Goal: Task Accomplishment & Management: Complete application form

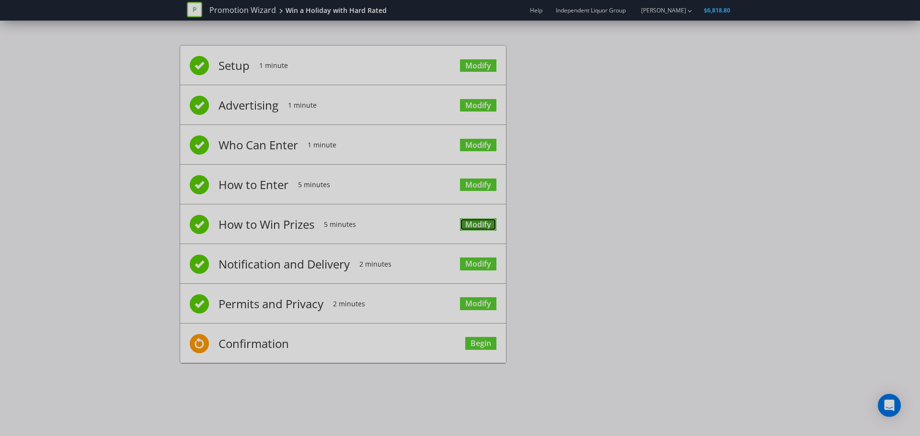
click at [471, 222] on link "Modify" at bounding box center [478, 224] width 36 height 13
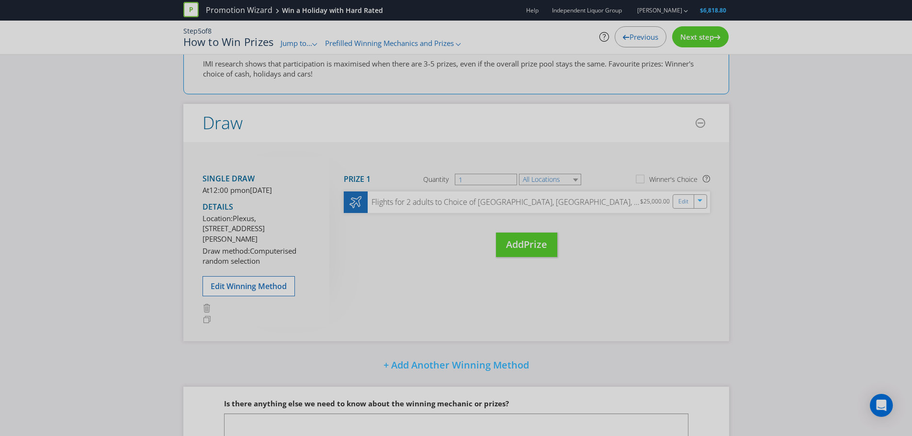
scroll to position [183, 0]
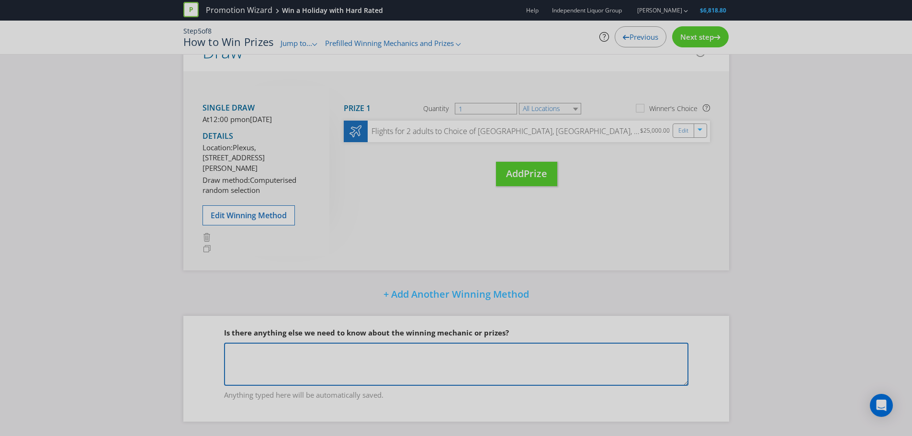
click at [296, 353] on textarea at bounding box center [456, 364] width 465 height 43
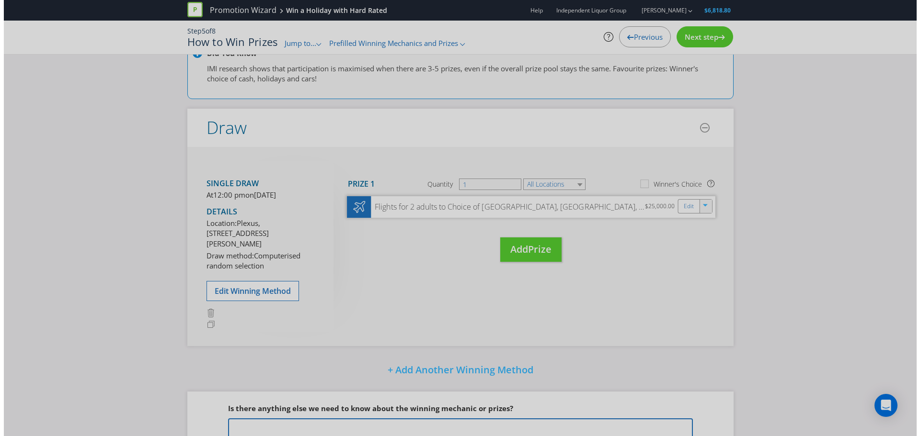
scroll to position [88, 0]
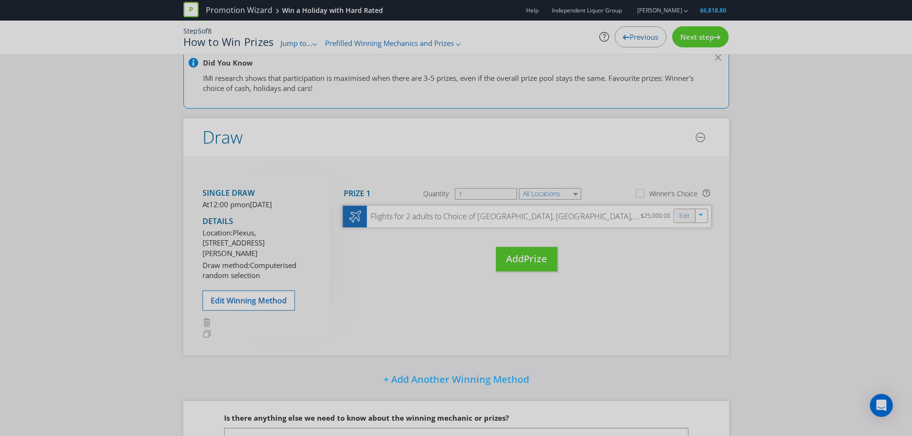
click at [692, 216] on div "Edit" at bounding box center [685, 215] width 22 height 13
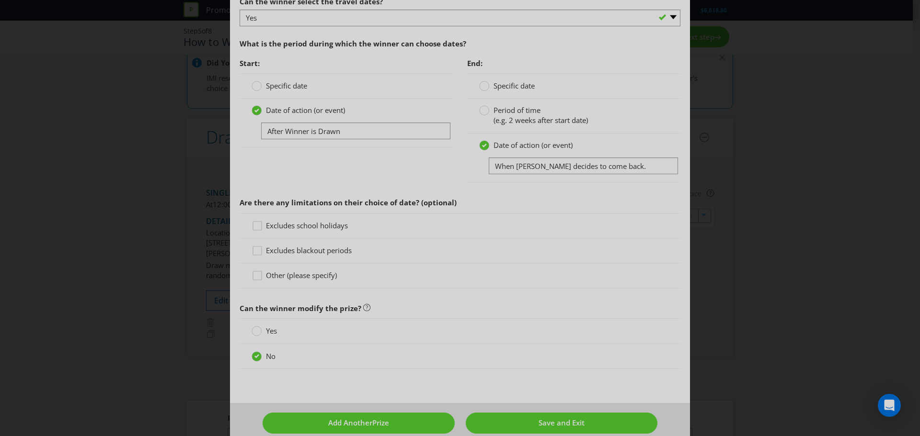
scroll to position [1289, 0]
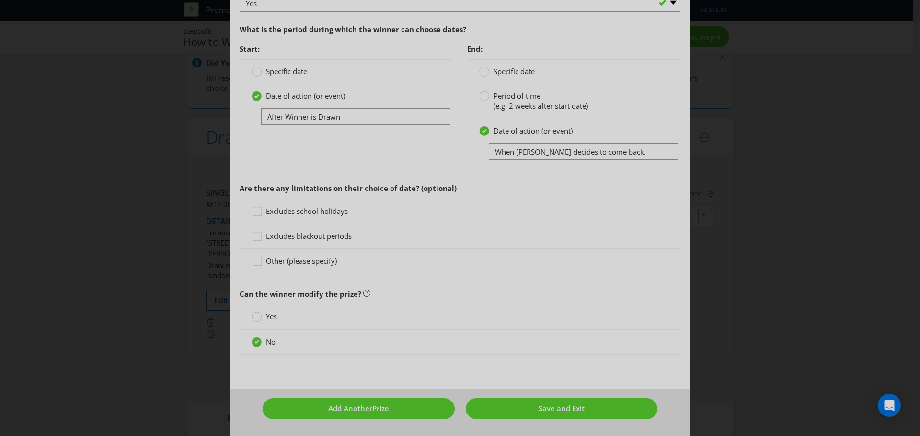
click at [827, 255] on div "Edit Prize Australian Capital Territory New South Wales Queensland Victoria Ple…" at bounding box center [460, 218] width 920 height 436
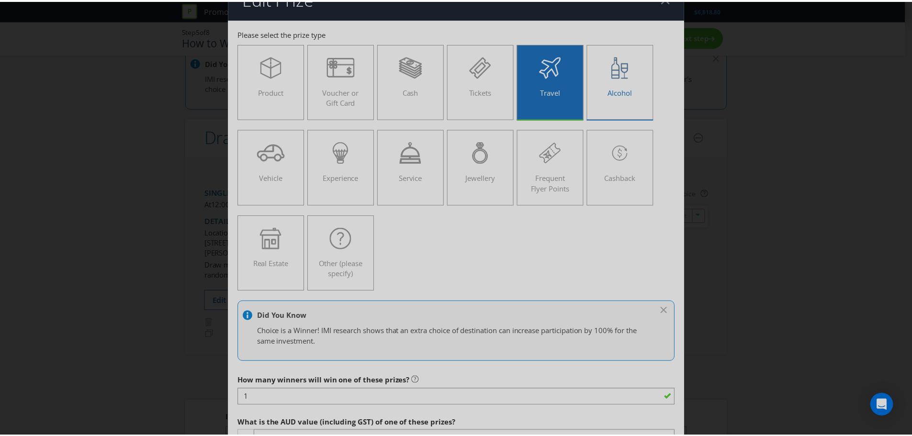
scroll to position [0, 0]
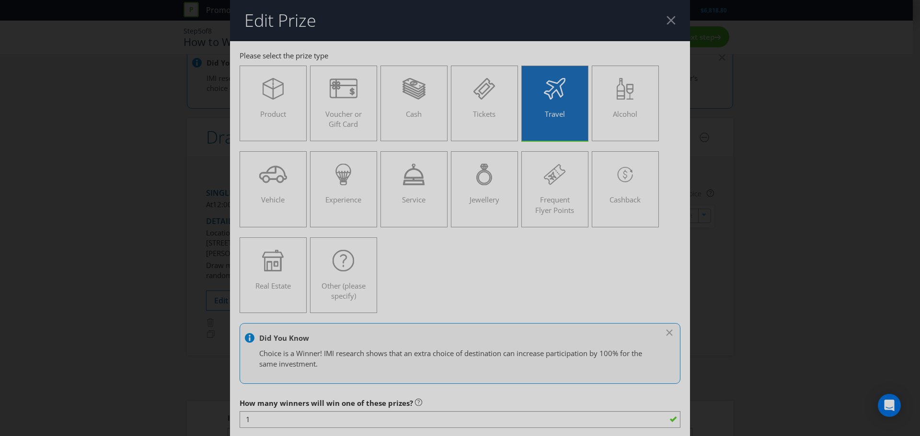
click at [666, 20] on div at bounding box center [670, 20] width 9 height 9
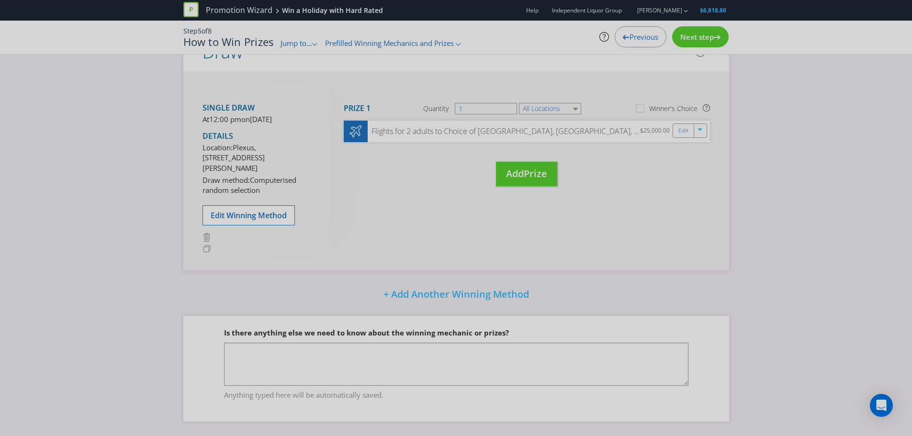
scroll to position [183, 0]
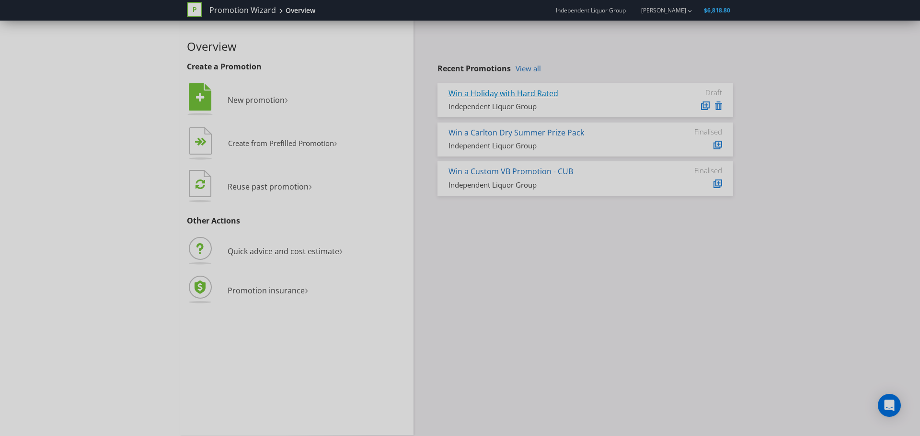
click at [521, 92] on link "Win a Holiday with Hard Rated" at bounding box center [503, 93] width 110 height 11
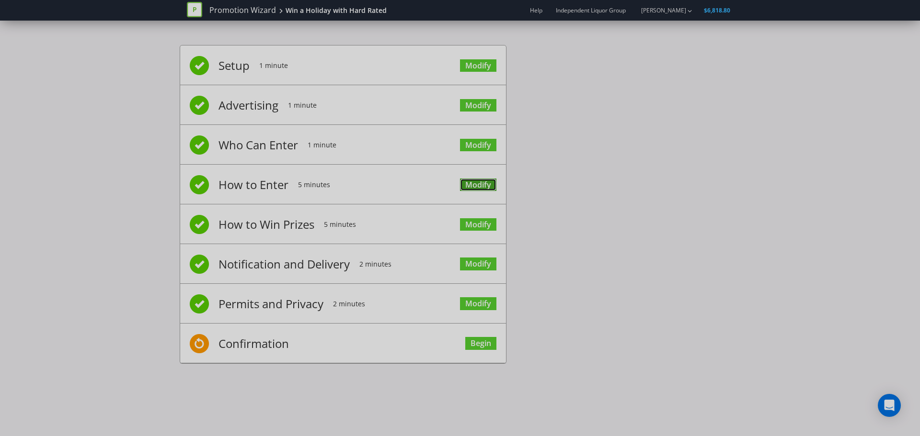
click at [467, 185] on link "Modify" at bounding box center [478, 185] width 36 height 13
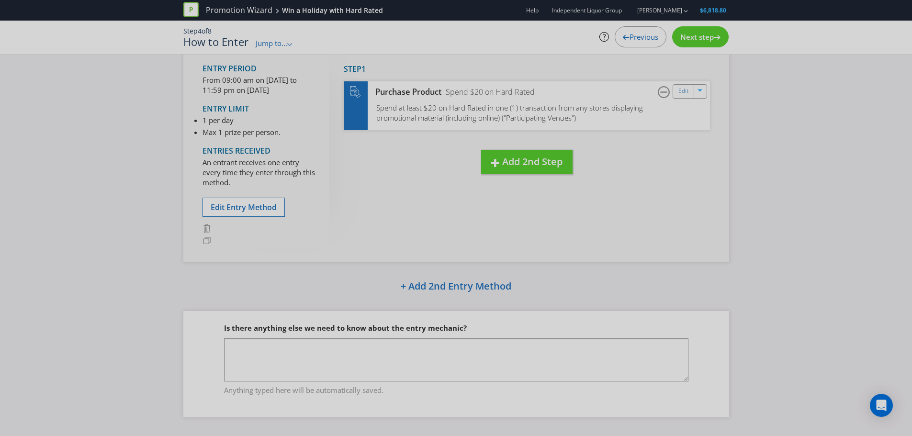
scroll to position [79, 0]
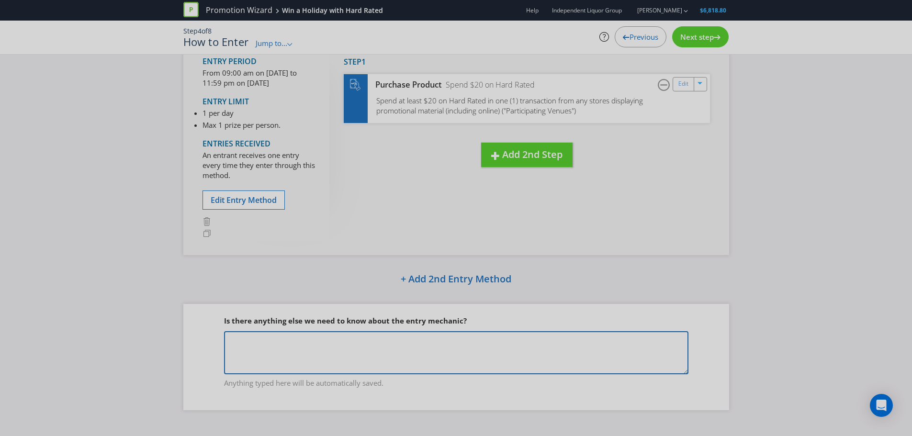
click at [319, 343] on textarea at bounding box center [456, 352] width 465 height 43
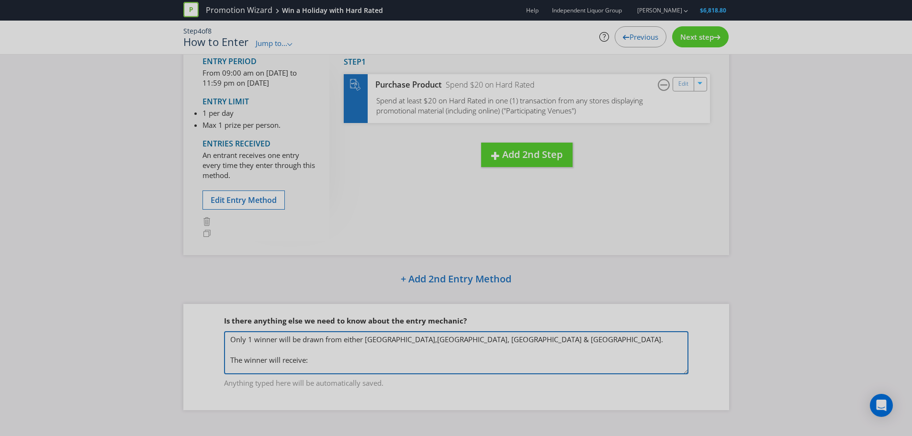
scroll to position [11, 0]
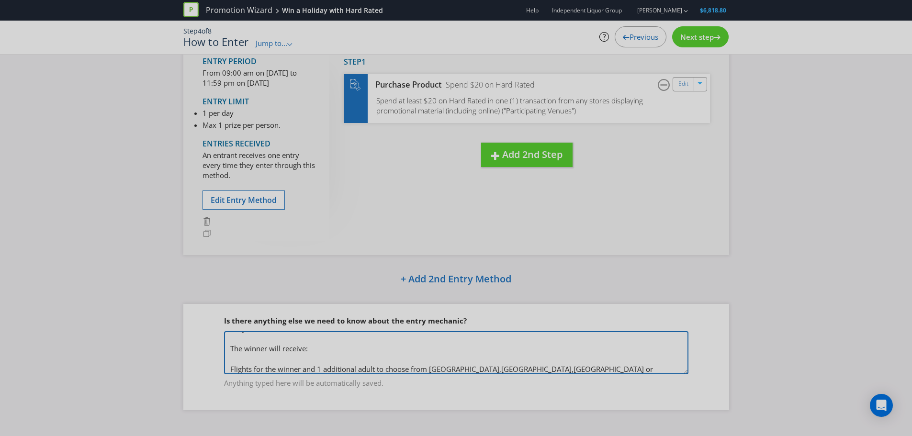
click at [470, 370] on textarea "Only 1 winner will be drawn from either [GEOGRAPHIC_DATA],[GEOGRAPHIC_DATA], [G…" at bounding box center [456, 352] width 465 height 43
click at [448, 371] on textarea "Only 1 winner will be drawn from either [GEOGRAPHIC_DATA],[GEOGRAPHIC_DATA], [G…" at bounding box center [456, 352] width 465 height 43
click at [553, 370] on textarea "Only 1 winner will be drawn from either [GEOGRAPHIC_DATA],[GEOGRAPHIC_DATA], [G…" at bounding box center [456, 352] width 465 height 43
type textarea "Only 1 winner will be drawn from either [GEOGRAPHIC_DATA],[GEOGRAPHIC_DATA], [G…"
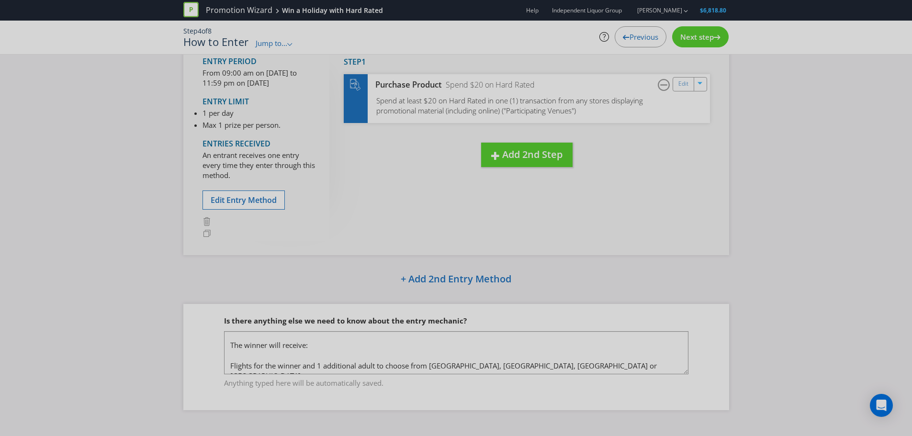
click at [692, 41] on span "Next step" at bounding box center [698, 37] width 34 height 10
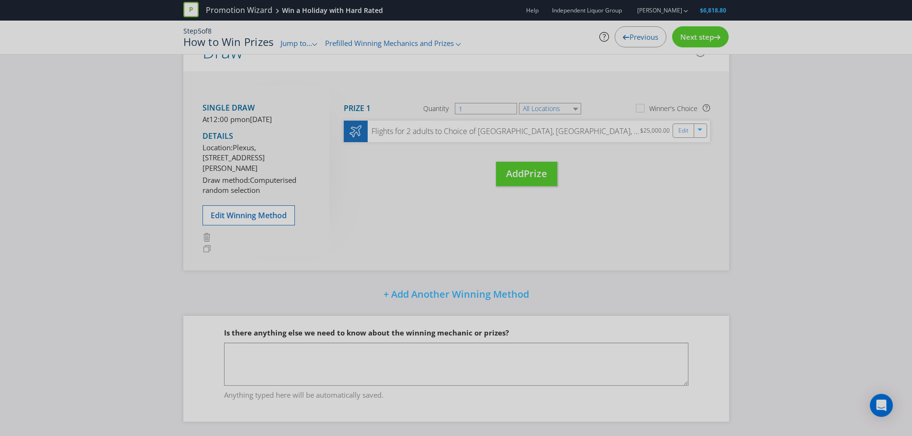
scroll to position [136, 0]
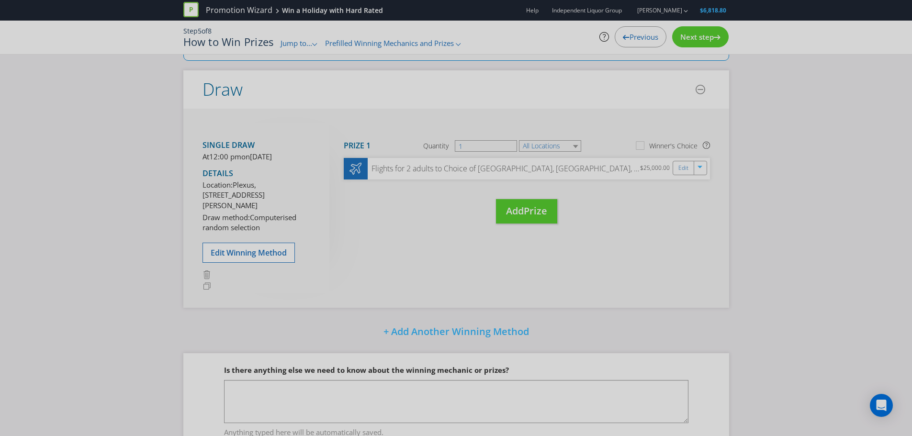
click at [636, 39] on span "Previous" at bounding box center [644, 37] width 29 height 10
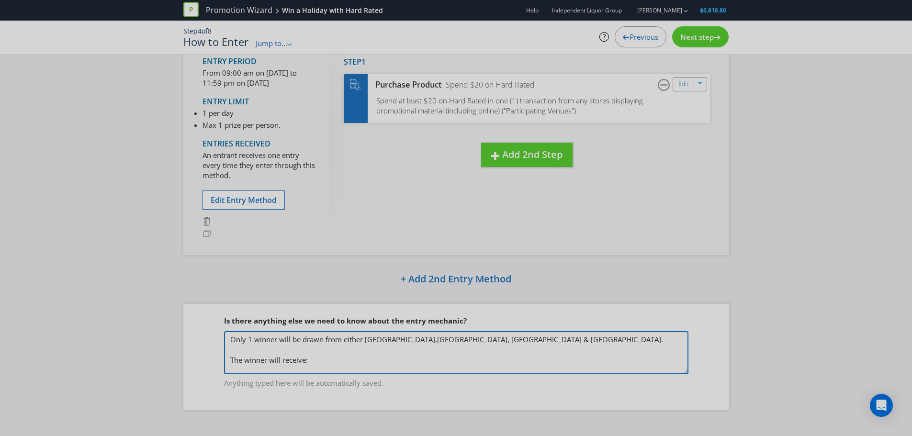
scroll to position [15, 0]
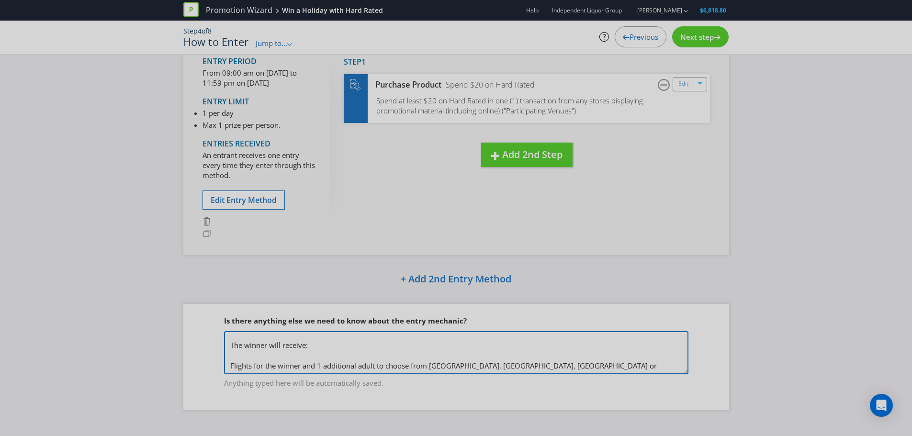
drag, startPoint x: 228, startPoint y: 340, endPoint x: 626, endPoint y: 406, distance: 403.5
click at [626, 406] on div "Is there anything else we need to know about the entry mechanic? Only 1 winner …" at bounding box center [456, 357] width 546 height 106
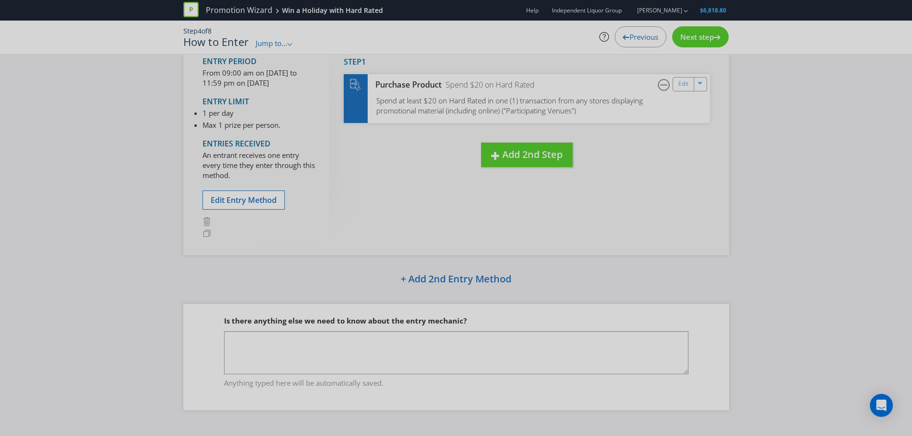
click at [702, 38] on span "Next step" at bounding box center [698, 37] width 34 height 10
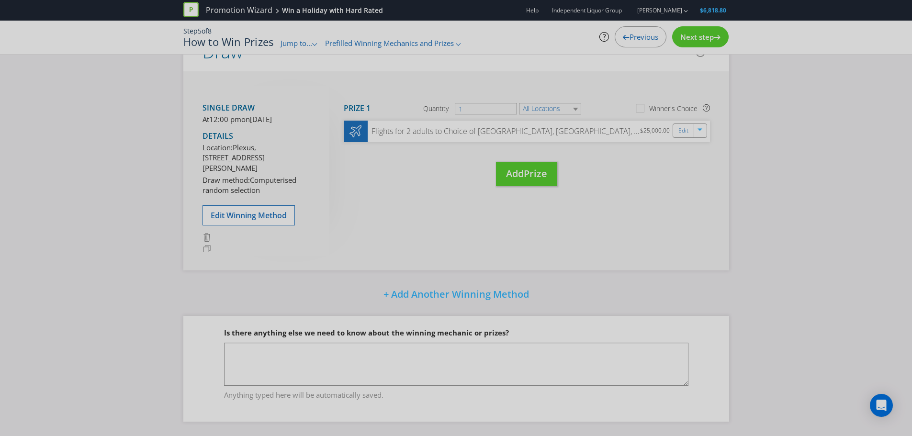
scroll to position [183, 0]
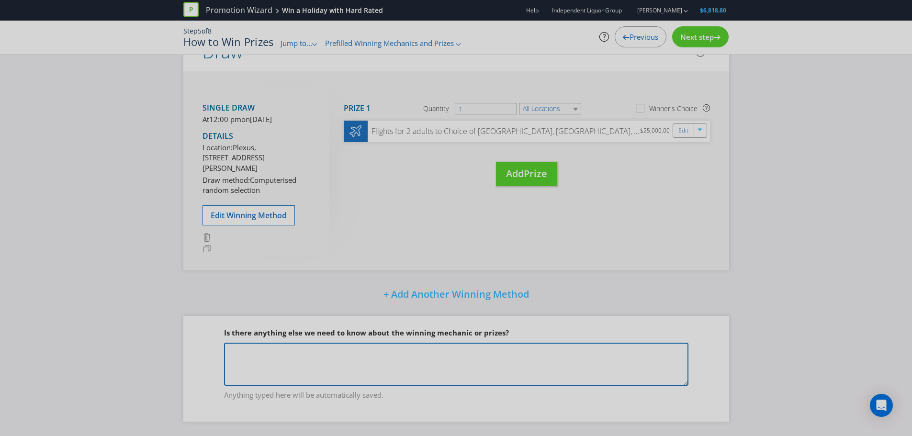
click at [277, 365] on textarea at bounding box center [456, 364] width 465 height 43
paste textarea "Only 1 winner will be drawn from either [GEOGRAPHIC_DATA],[GEOGRAPHIC_DATA], [G…"
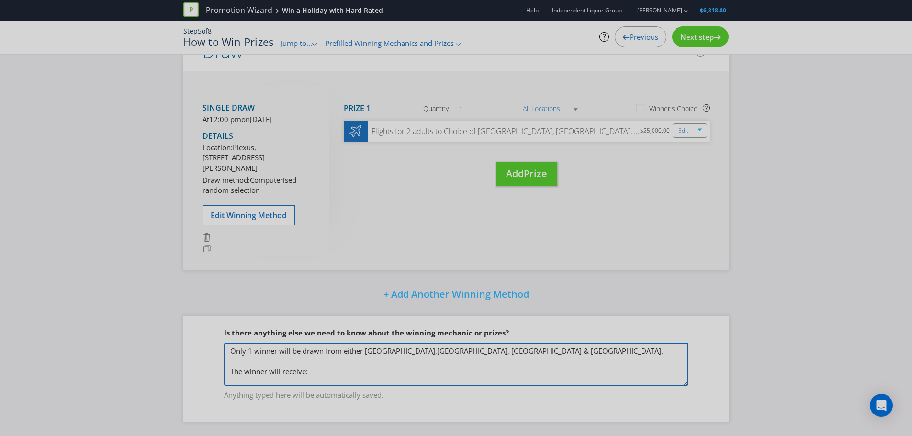
scroll to position [11, 0]
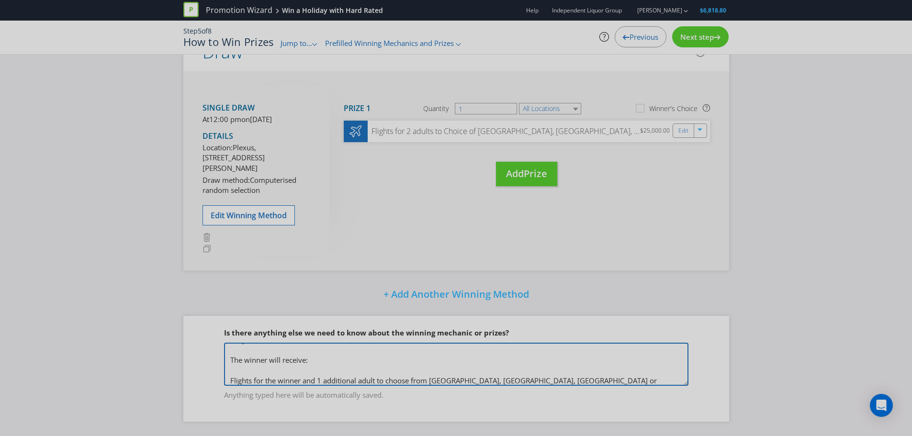
type textarea "Only 1 winner will be drawn from either [GEOGRAPHIC_DATA],[GEOGRAPHIC_DATA], [G…"
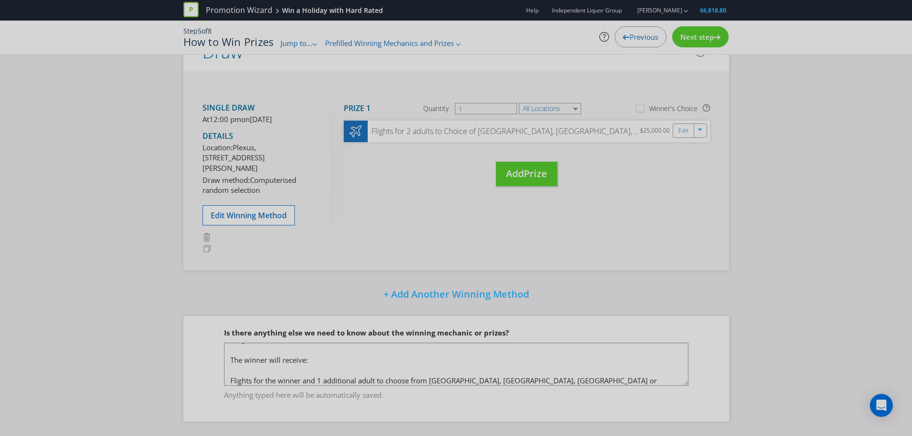
click at [711, 36] on span "Next step" at bounding box center [698, 37] width 34 height 10
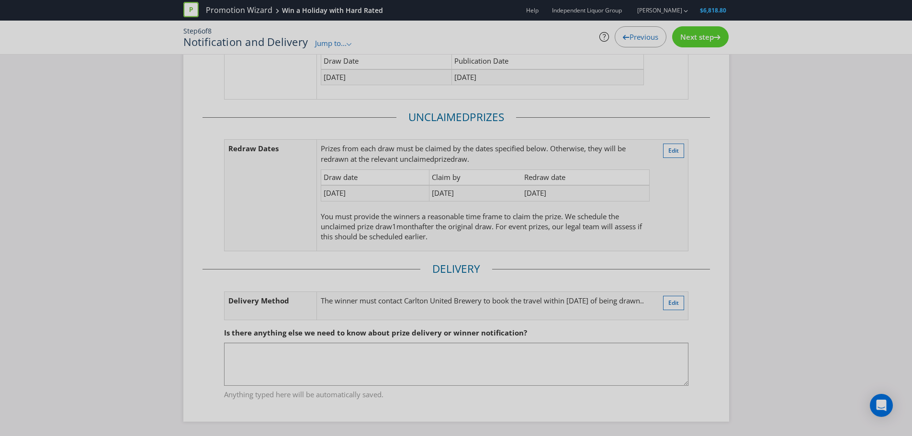
scroll to position [123, 0]
click at [708, 39] on span "Next step" at bounding box center [698, 37] width 34 height 10
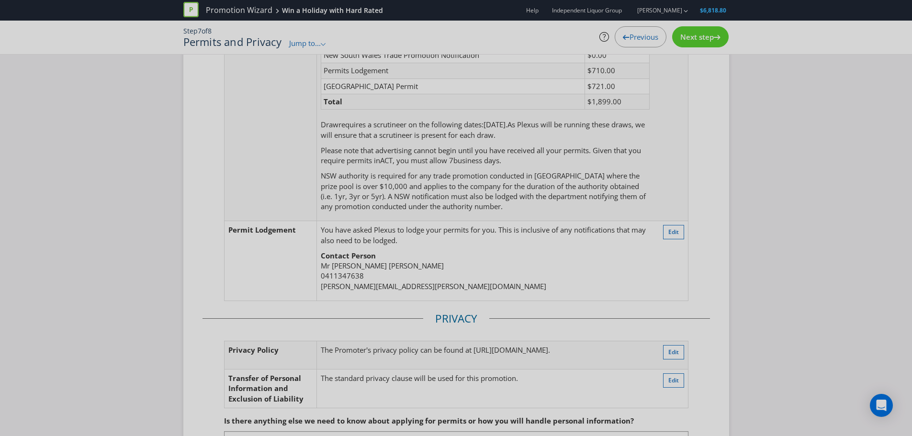
scroll to position [183, 0]
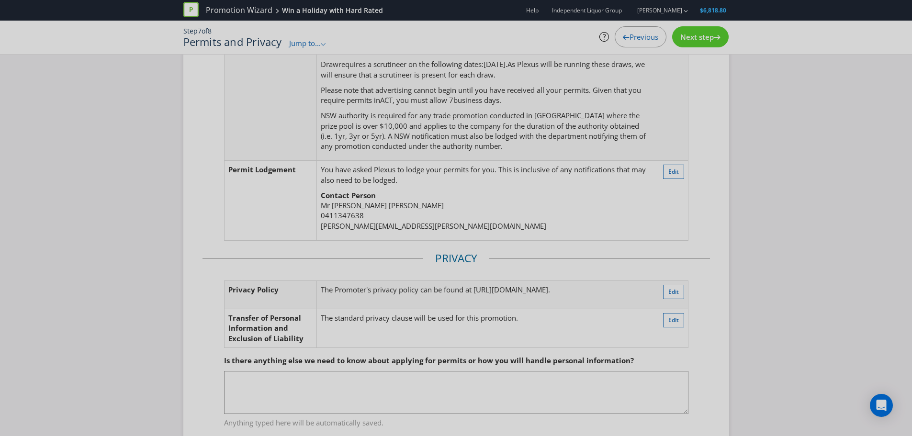
click at [703, 38] on span "Next step" at bounding box center [698, 37] width 34 height 10
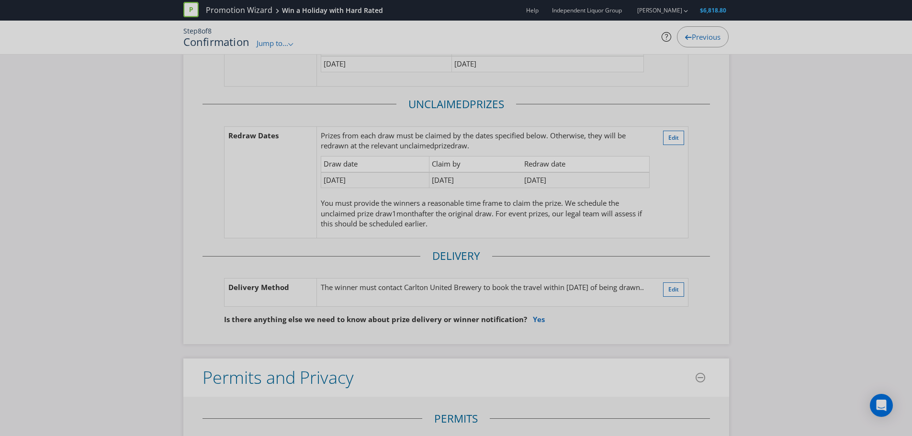
scroll to position [1812, 0]
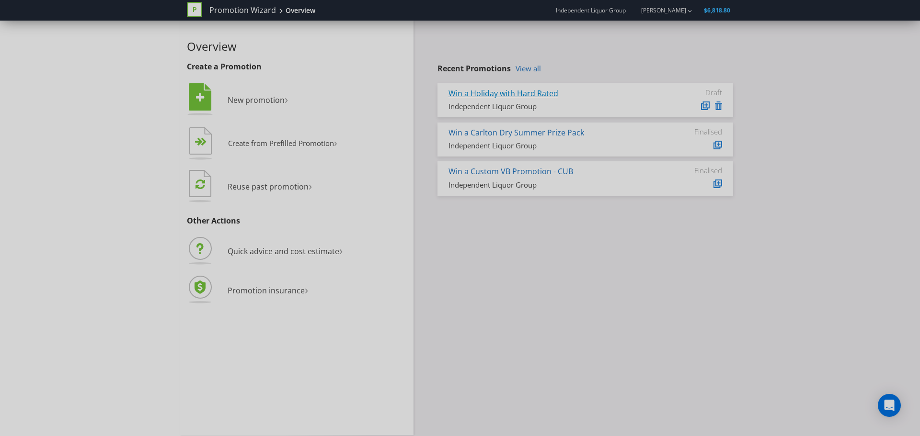
click at [535, 92] on link "Win a Holiday with Hard Rated" at bounding box center [503, 93] width 110 height 11
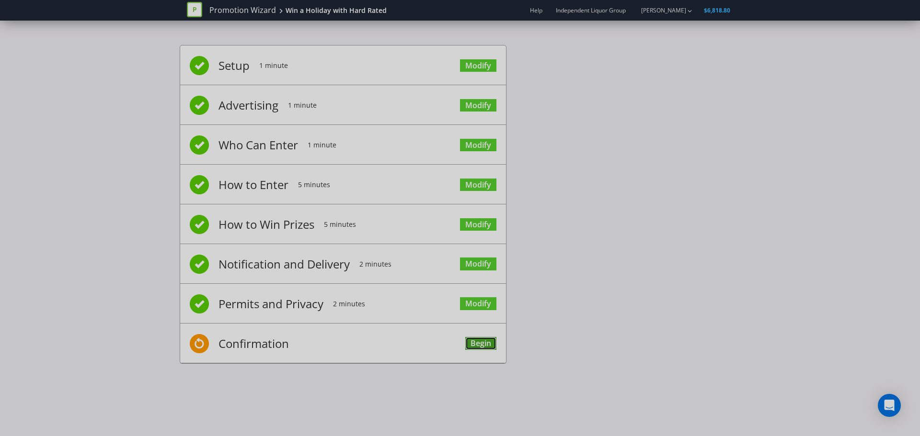
click at [481, 339] on link "Begin" at bounding box center [480, 343] width 31 height 13
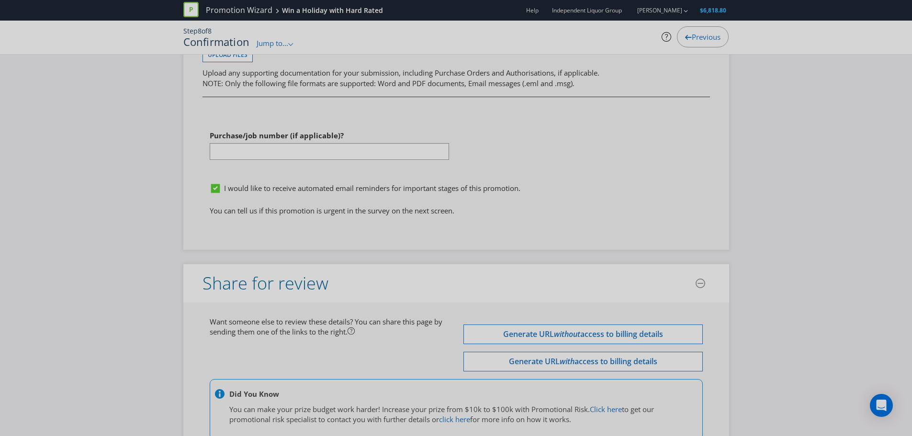
scroll to position [3439, 0]
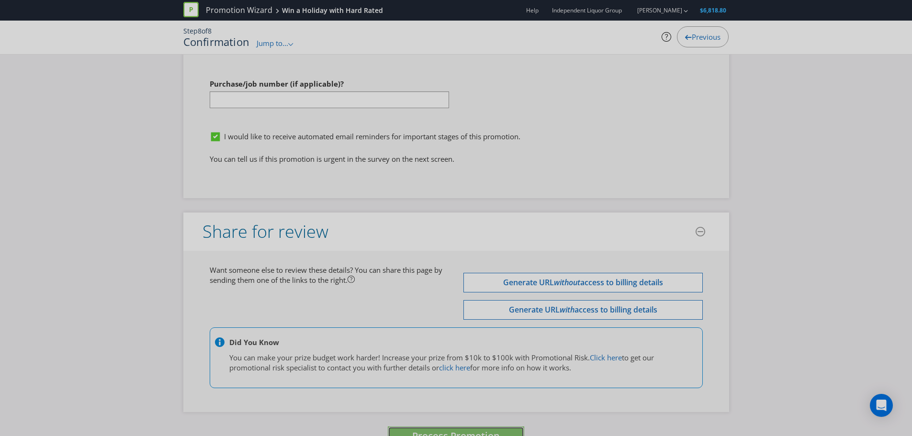
click at [446, 430] on span "Process Promotion" at bounding box center [456, 436] width 88 height 13
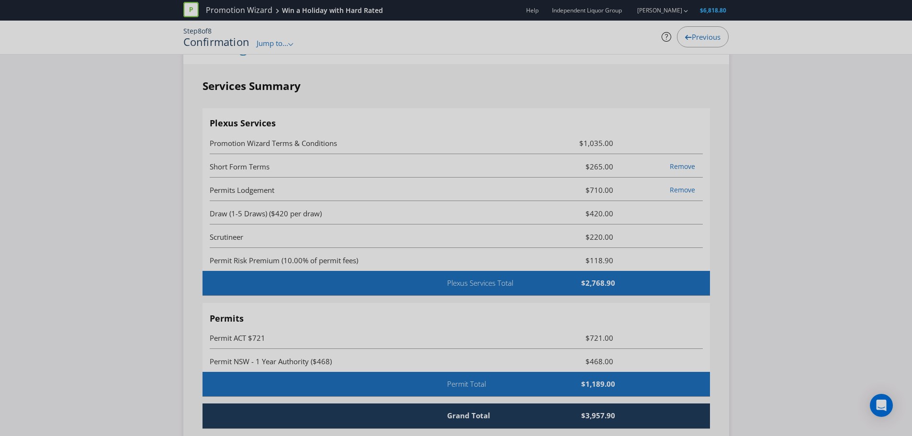
click at [478, 332] on span "Permit ACT $721" at bounding box center [374, 337] width 329 height 11
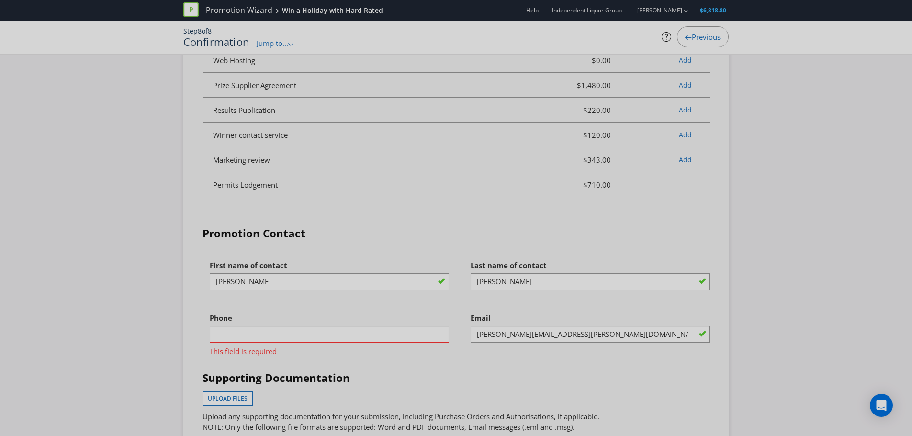
scroll to position [3061, 0]
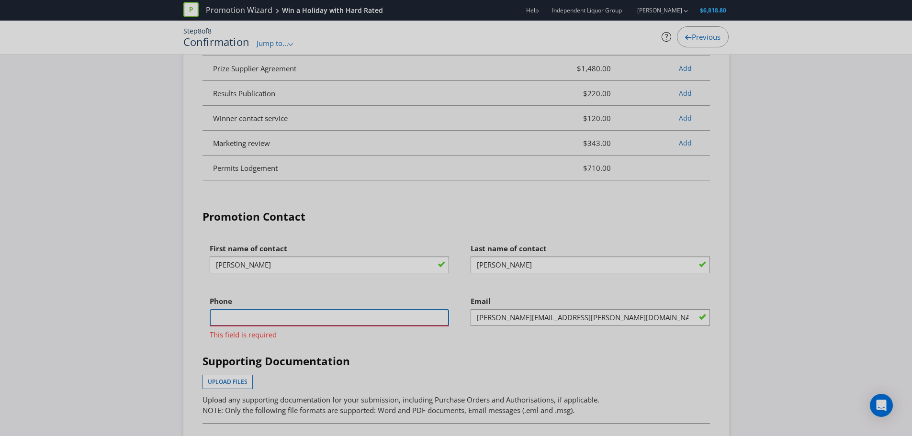
click at [238, 309] on input "text" at bounding box center [329, 317] width 239 height 17
type input "0411347638"
click at [197, 292] on div "Phone 0411347638 This field is required" at bounding box center [325, 318] width 261 height 53
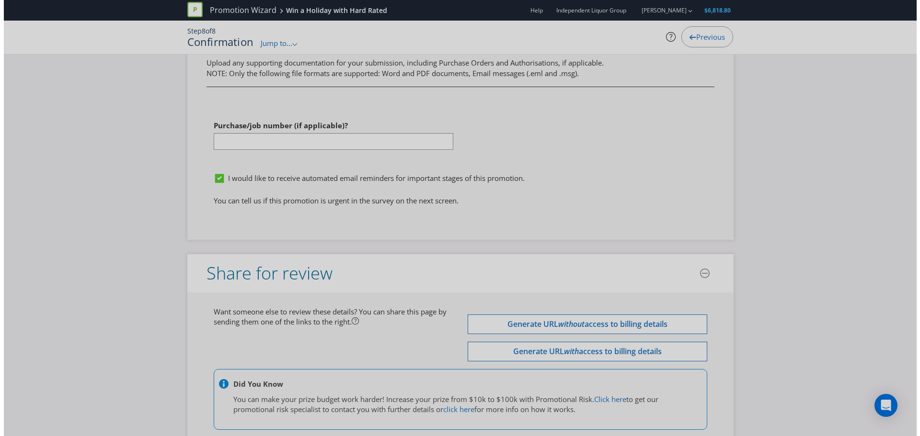
scroll to position [3439, 0]
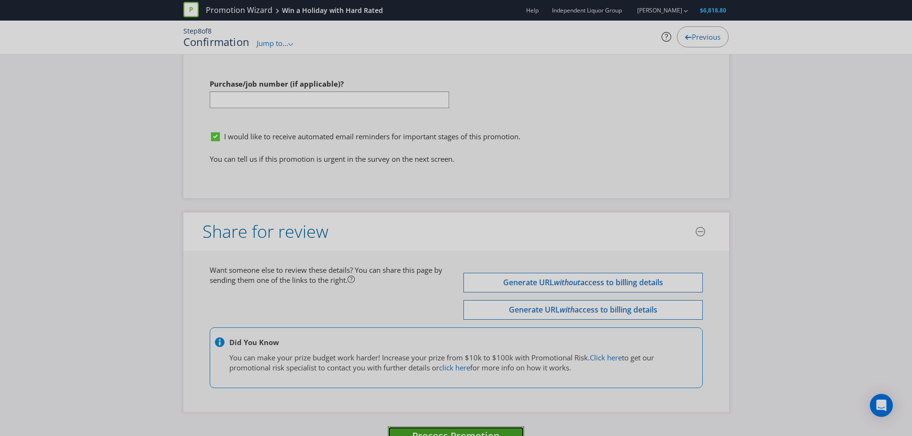
click at [452, 430] on span "Process Promotion" at bounding box center [456, 436] width 88 height 13
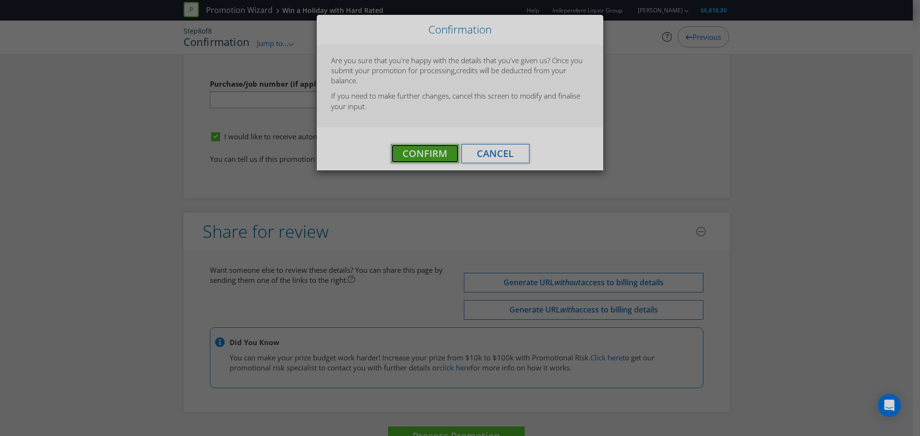
click at [434, 150] on span "Confirm" at bounding box center [424, 153] width 45 height 13
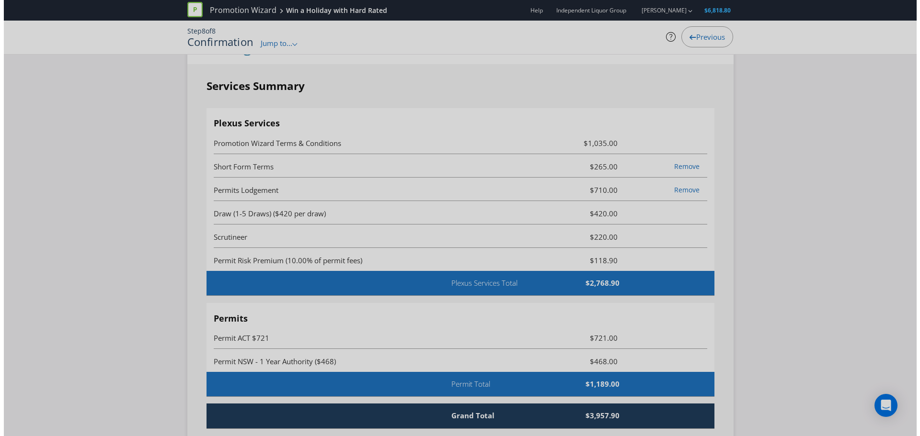
scroll to position [0, 0]
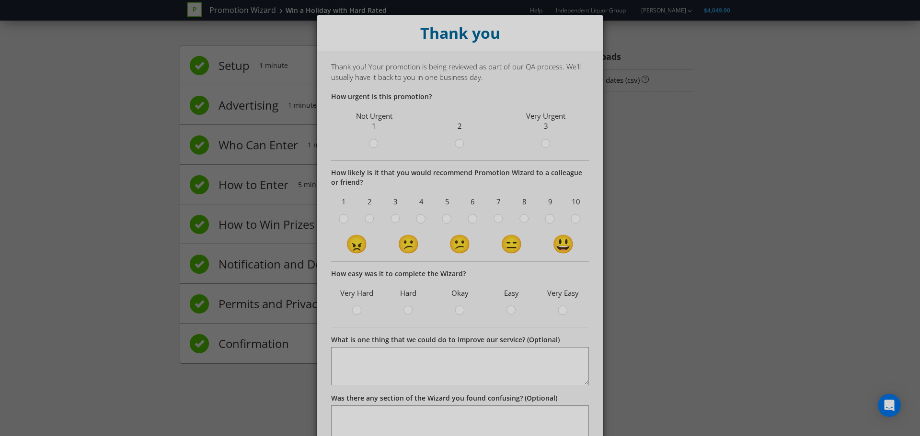
click at [705, 166] on div "Thank you Thank you! Your promotion is being reviewed as part of our QA process…" at bounding box center [460, 218] width 920 height 436
drag, startPoint x: 697, startPoint y: 257, endPoint x: 654, endPoint y: 246, distance: 43.9
click at [697, 257] on div "Thank you Thank you! Your promotion is being reviewed as part of our QA process…" at bounding box center [460, 218] width 920 height 436
